Goal: Use online tool/utility: Utilize a website feature to perform a specific function

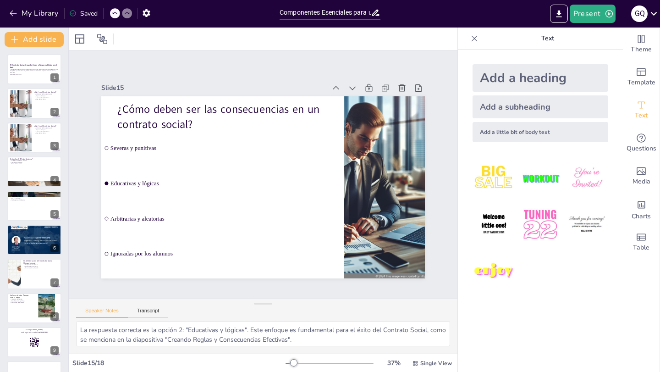
scroll to position [300, 0]
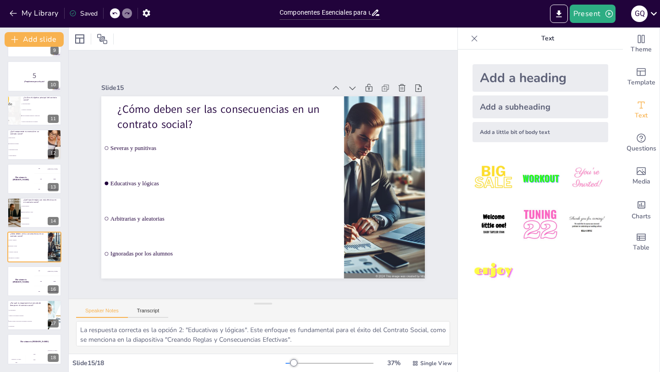
checkbox input "true"
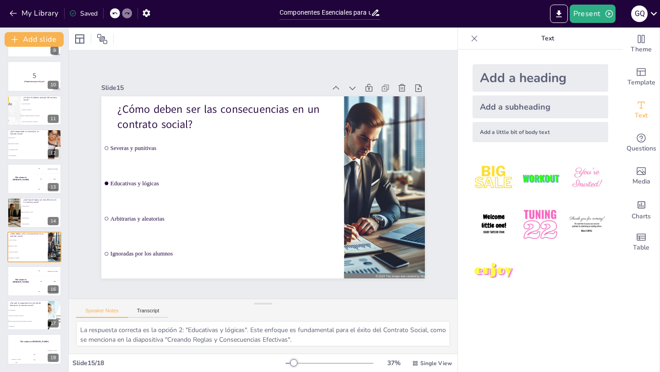
checkbox input "true"
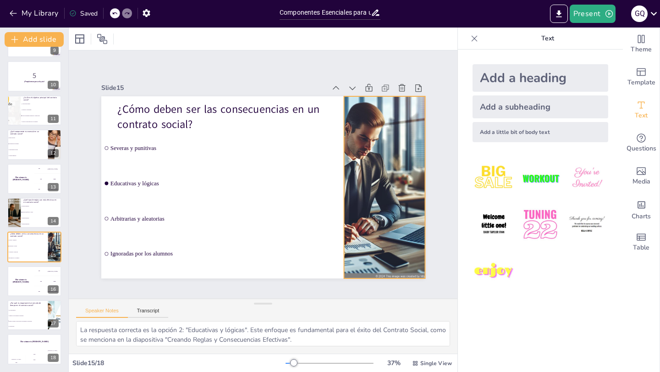
checkbox input "true"
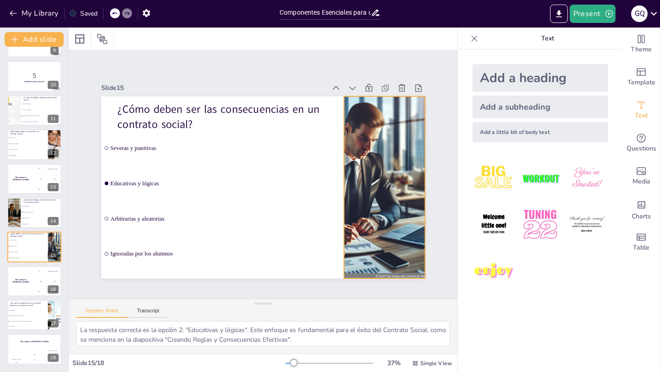
checkbox input "true"
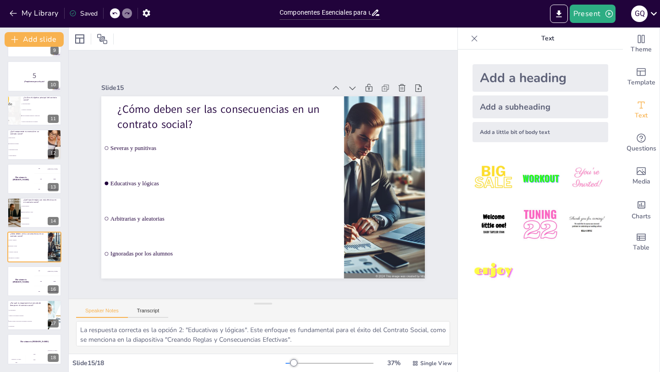
checkbox input "true"
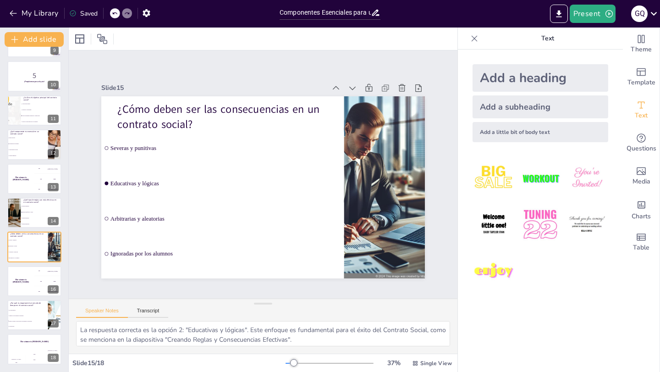
checkbox input "true"
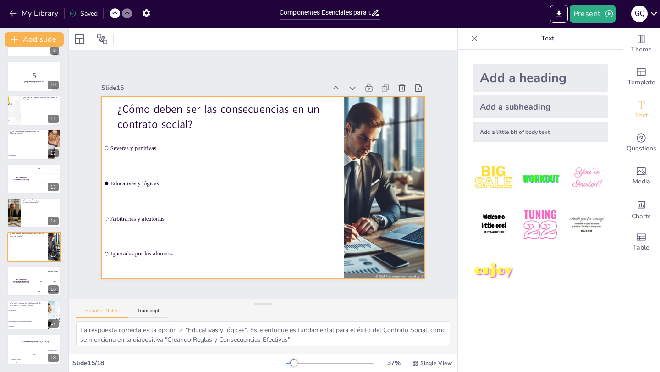
checkbox input "true"
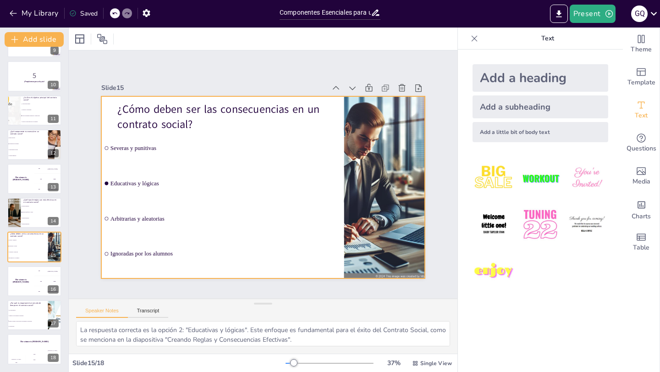
checkbox input "true"
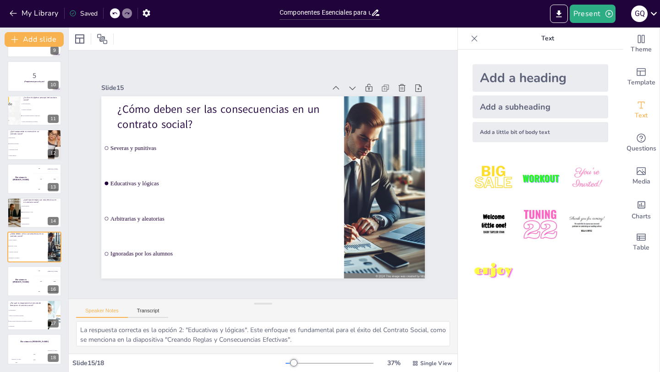
checkbox input "true"
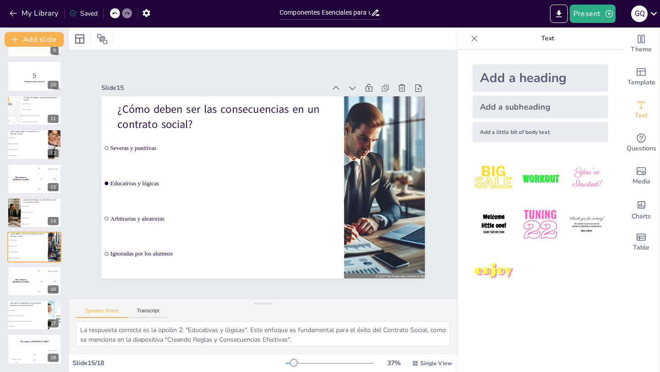
checkbox input "true"
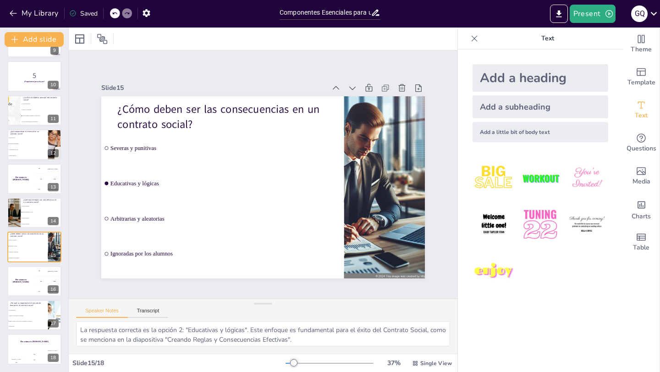
checkbox input "true"
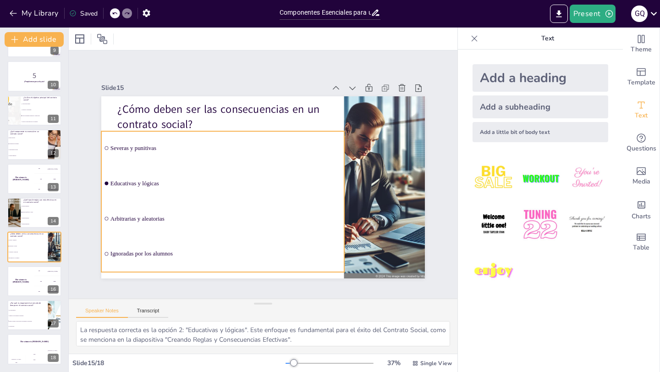
checkbox input "true"
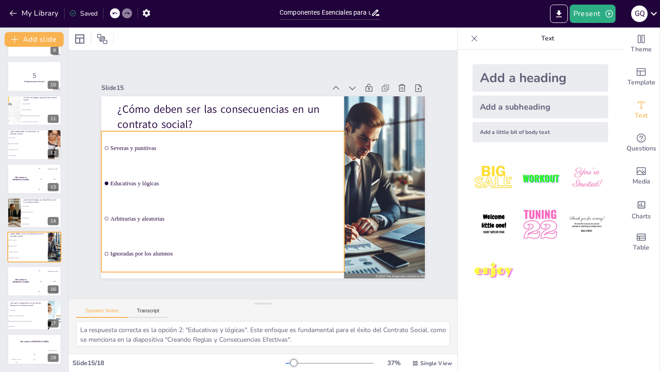
checkbox input "true"
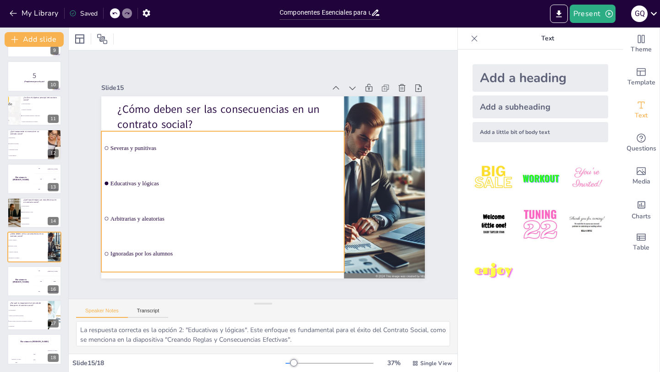
checkbox input "true"
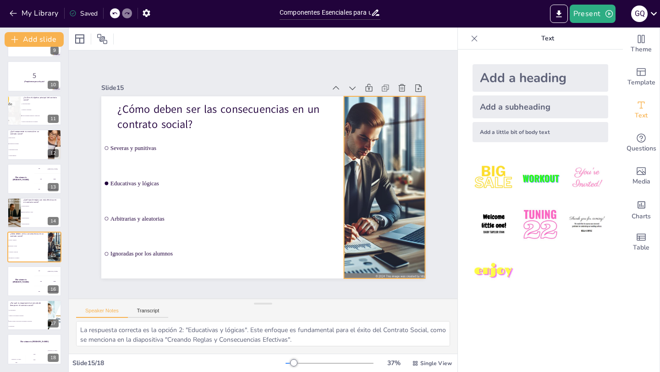
checkbox input "true"
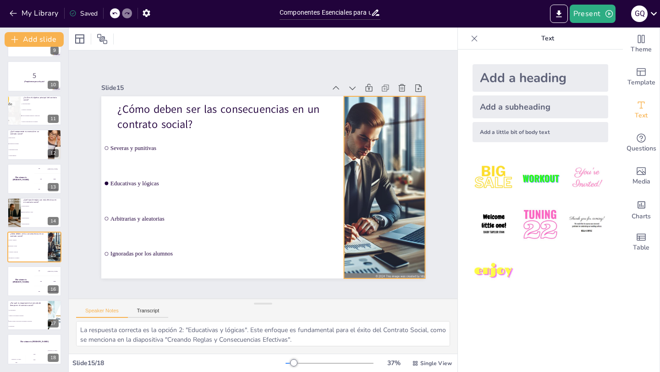
checkbox input "true"
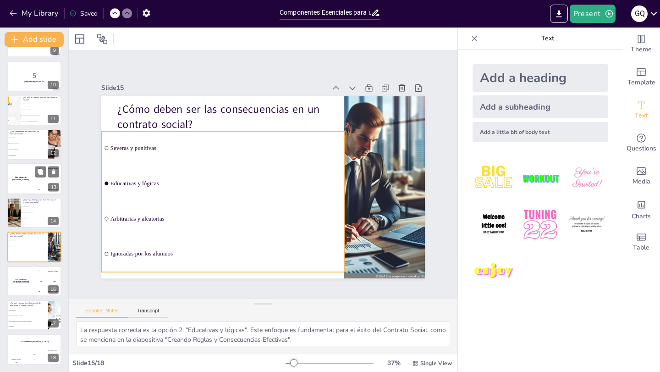
checkbox input "true"
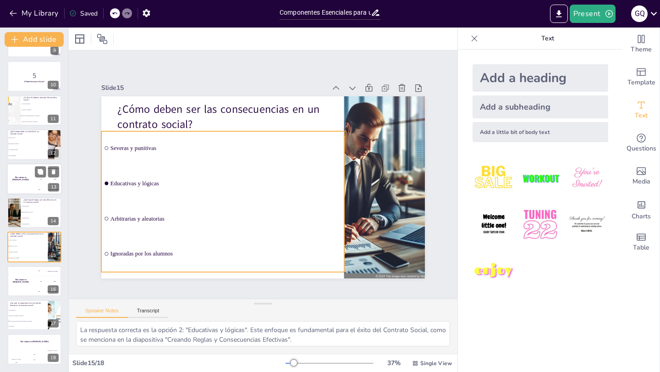
checkbox input "true"
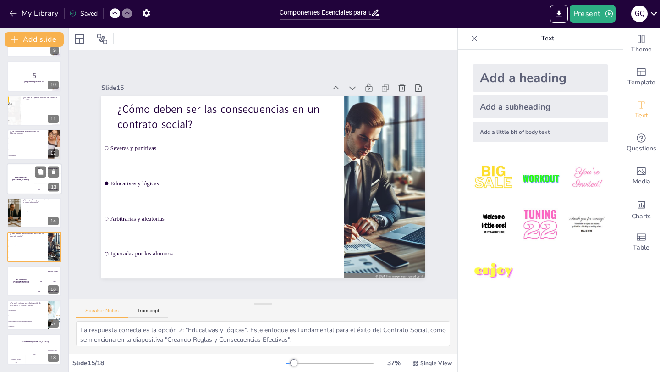
checkbox input "true"
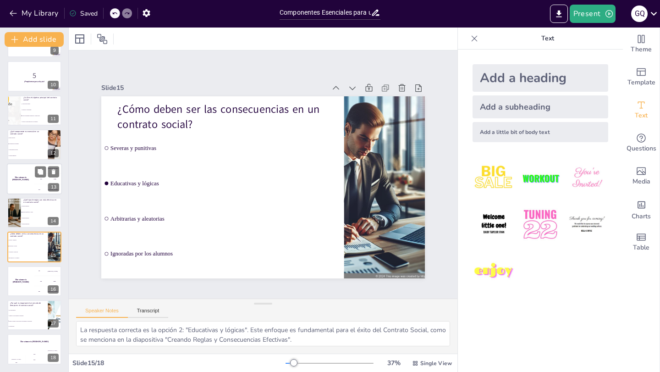
checkbox input "true"
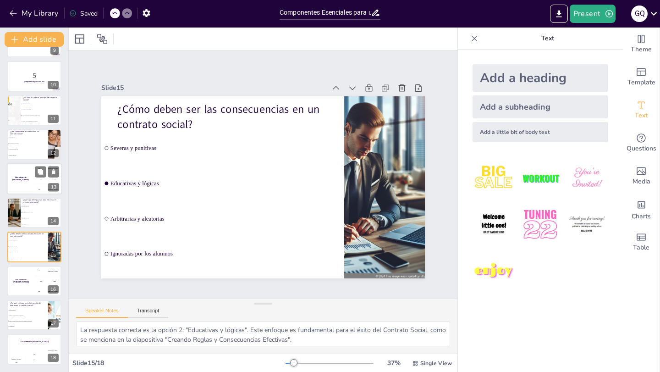
checkbox input "true"
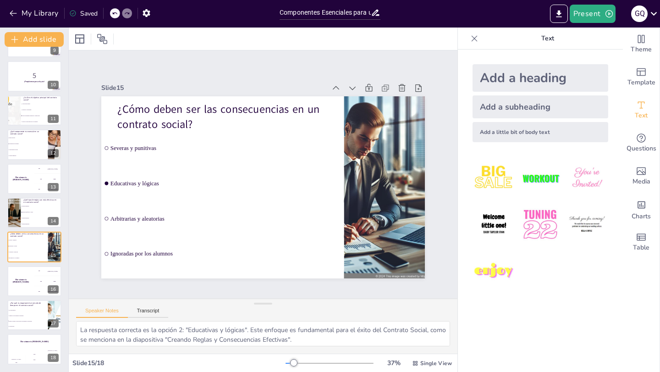
checkbox input "true"
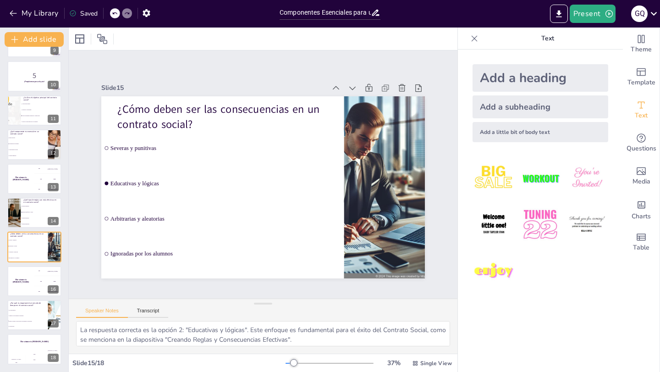
checkbox input "true"
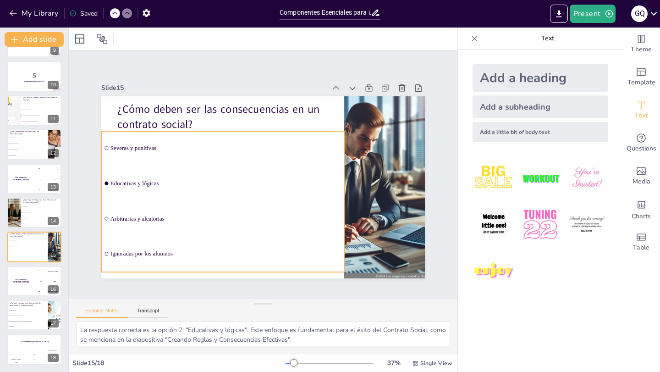
checkbox input "true"
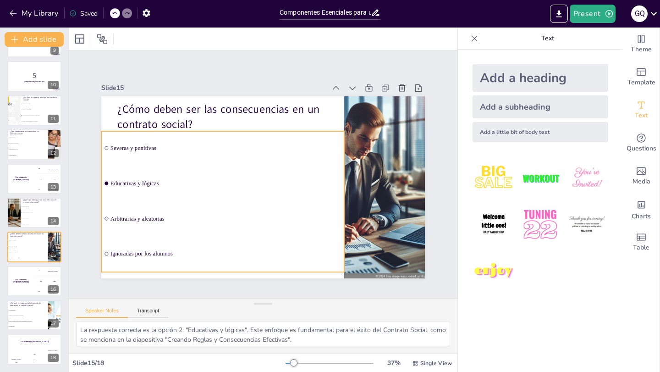
checkbox input "true"
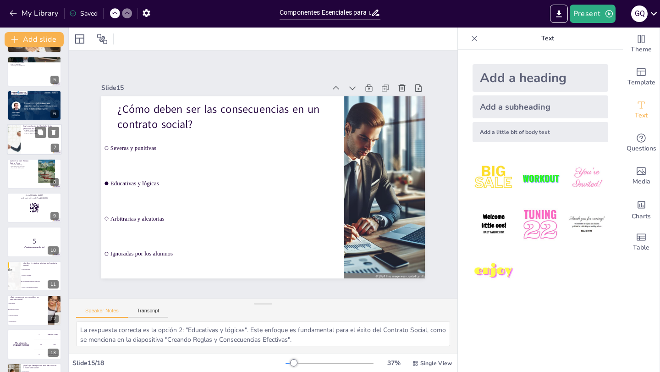
checkbox input "true"
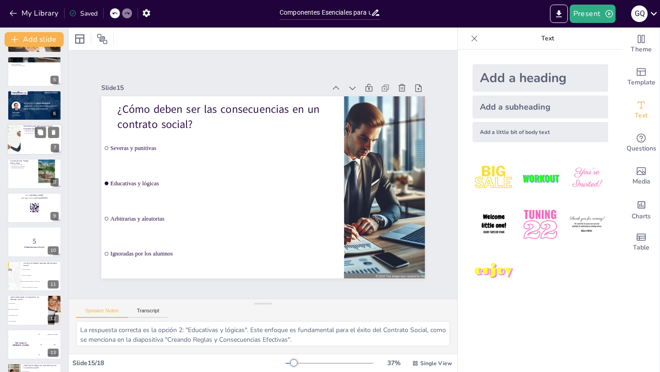
checkbox input "true"
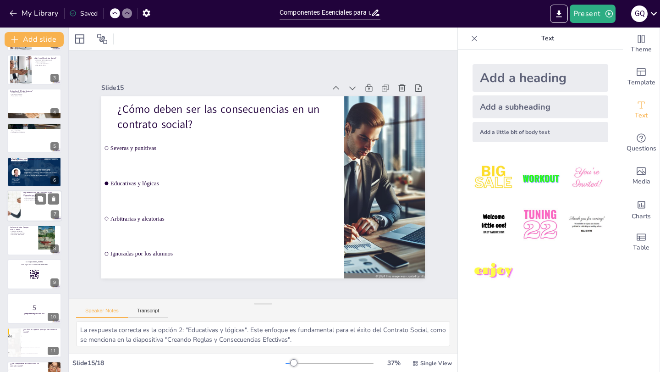
scroll to position [27, 0]
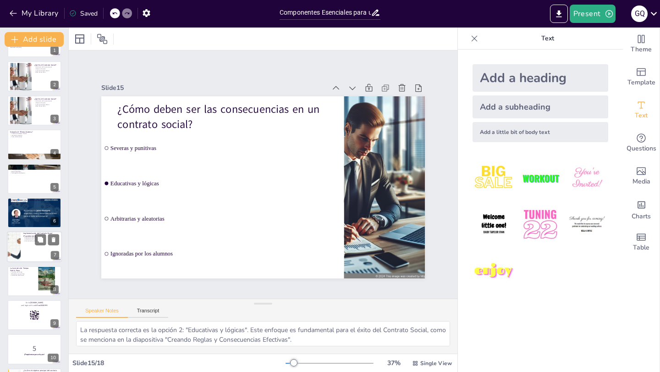
checkbox input "true"
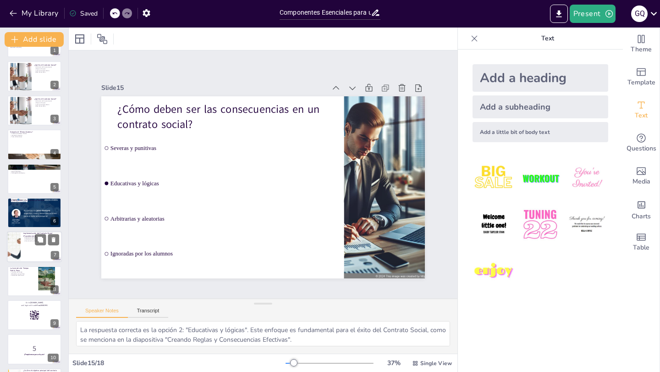
checkbox input "true"
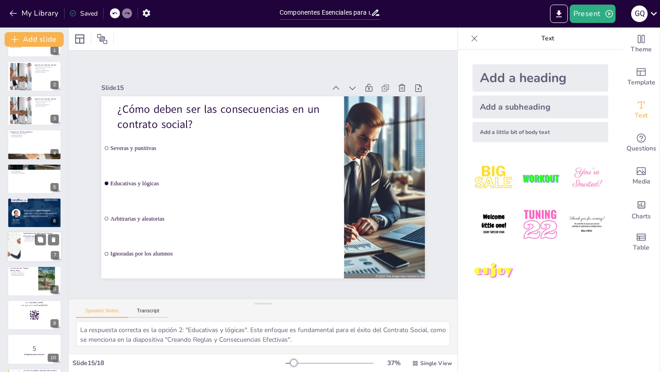
checkbox input "true"
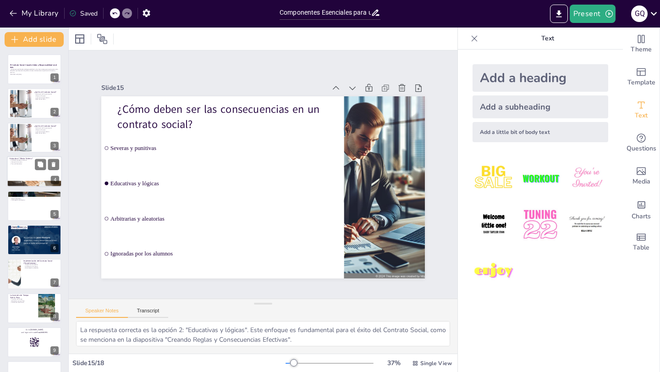
checkbox input "true"
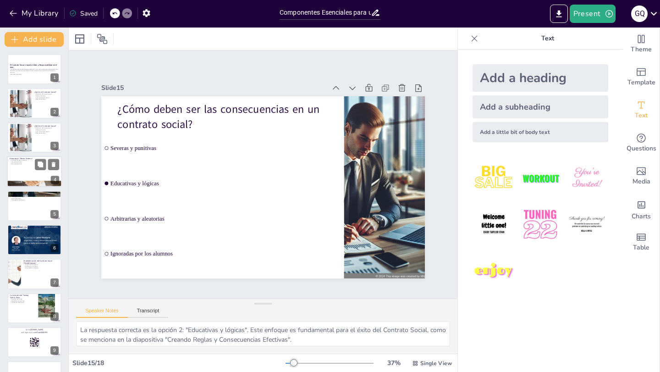
checkbox input "true"
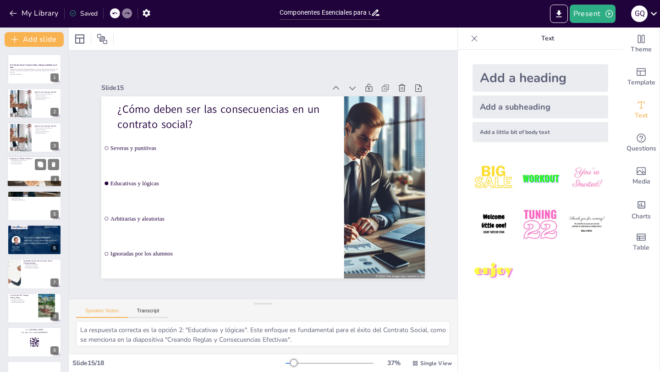
checkbox input "true"
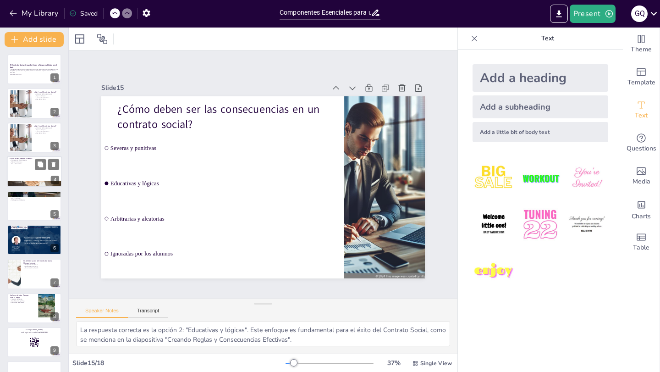
checkbox input "true"
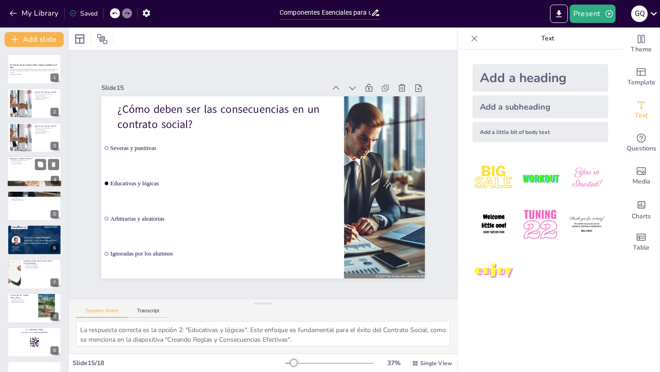
checkbox input "true"
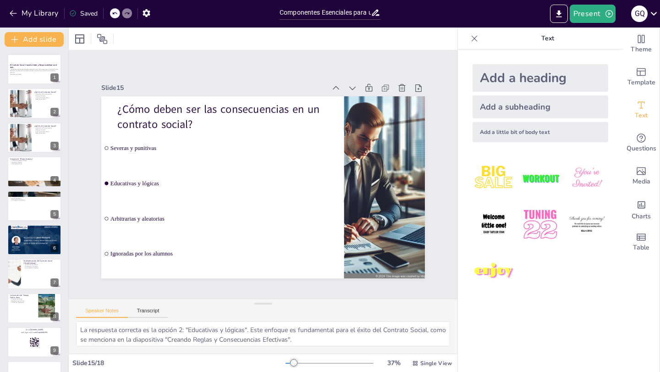
checkbox input "true"
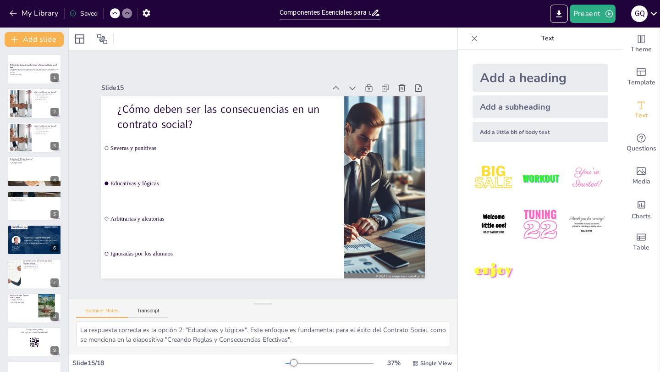
checkbox input "true"
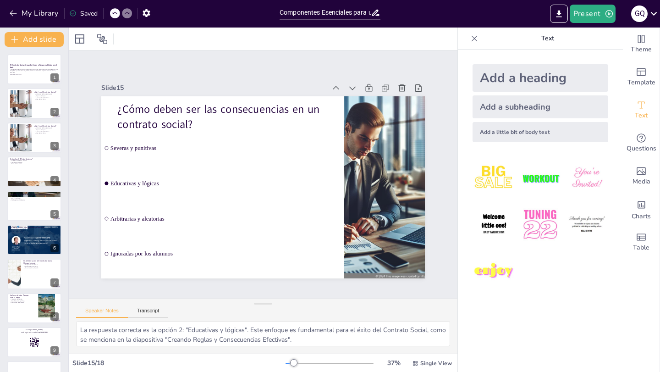
checkbox input "true"
